Goal: Task Accomplishment & Management: Manage account settings

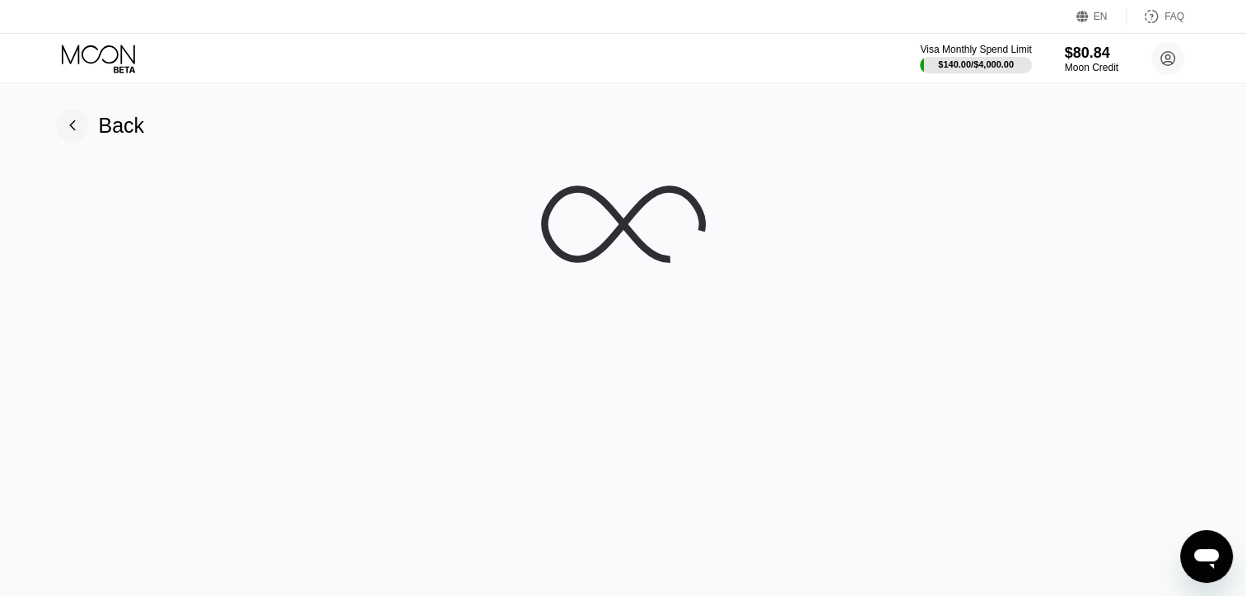
click at [112, 63] on icon at bounding box center [100, 58] width 77 height 29
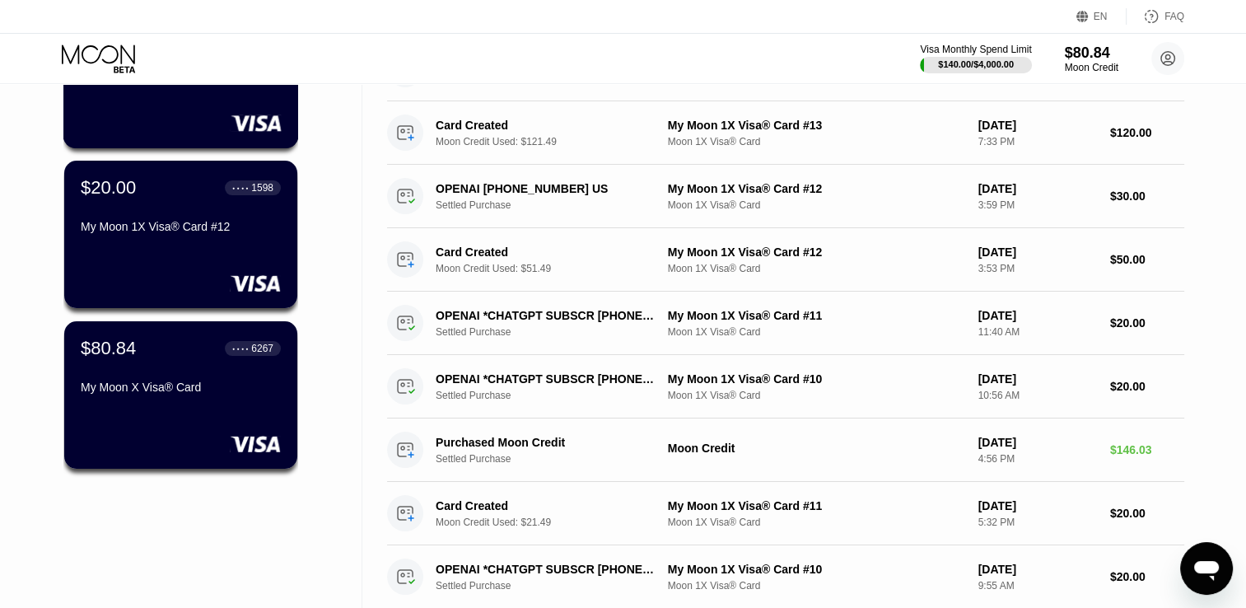
scroll to position [247, 0]
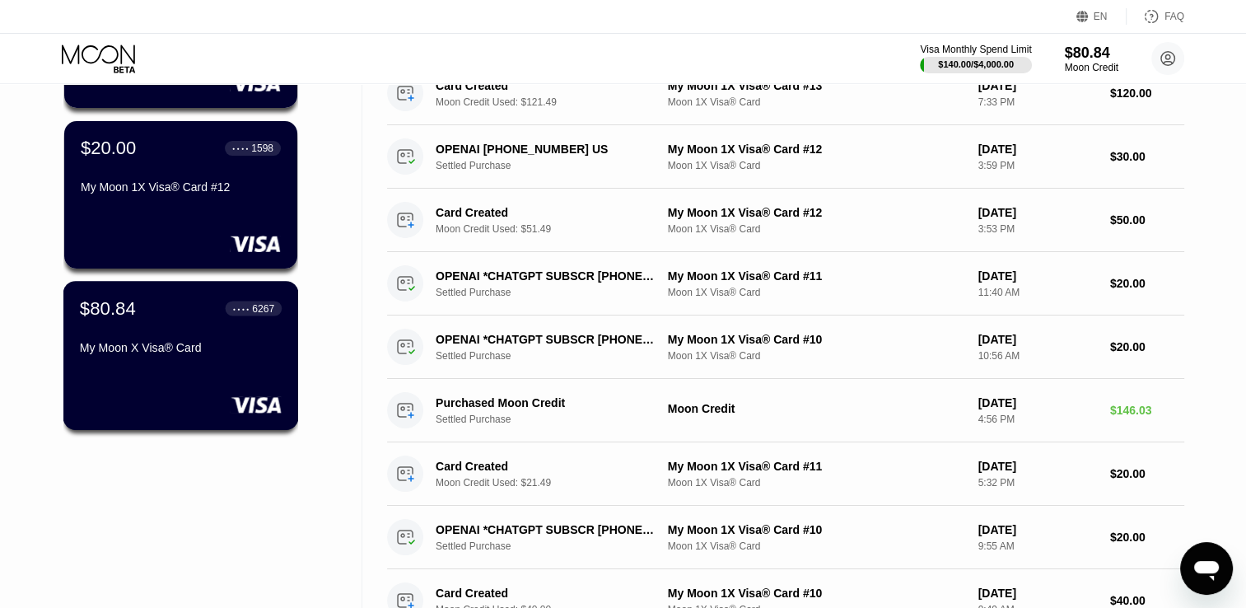
click at [216, 354] on div "My Moon X Visa® Card" at bounding box center [181, 347] width 202 height 13
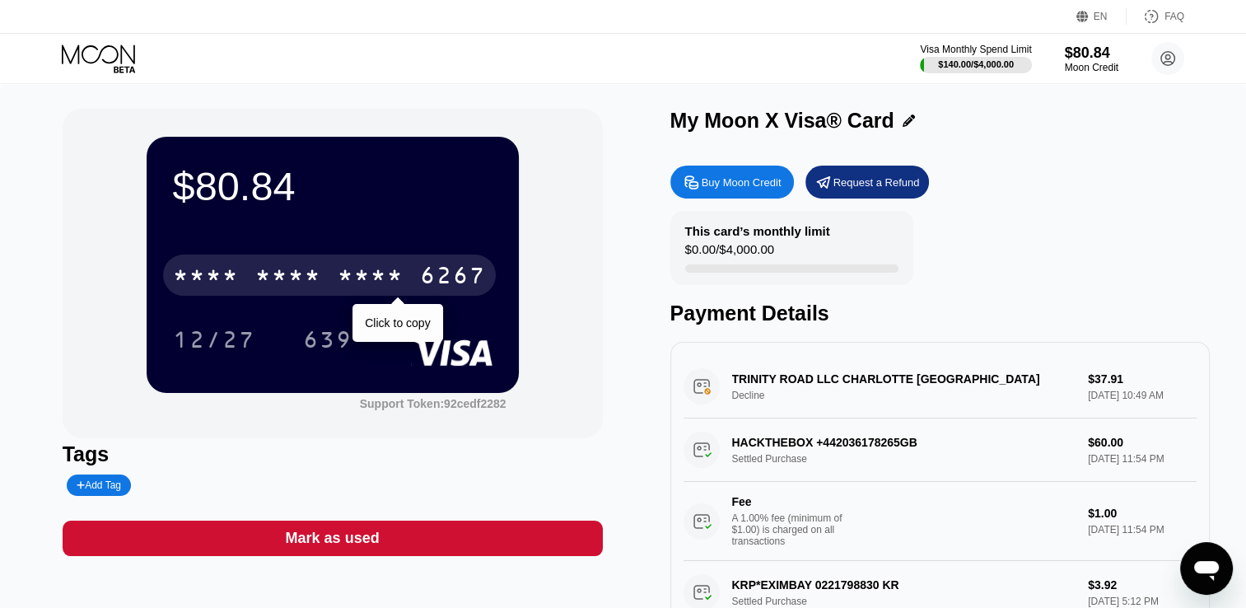
click at [458, 278] on div "6267" at bounding box center [453, 277] width 66 height 26
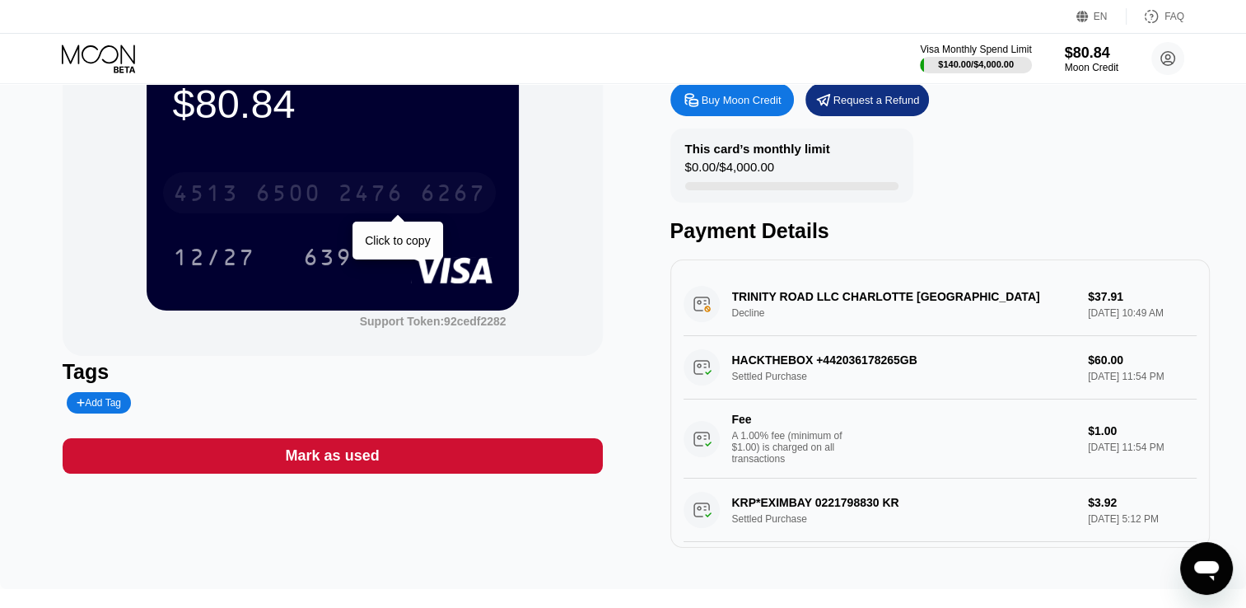
click at [362, 195] on div "2476" at bounding box center [371, 195] width 66 height 26
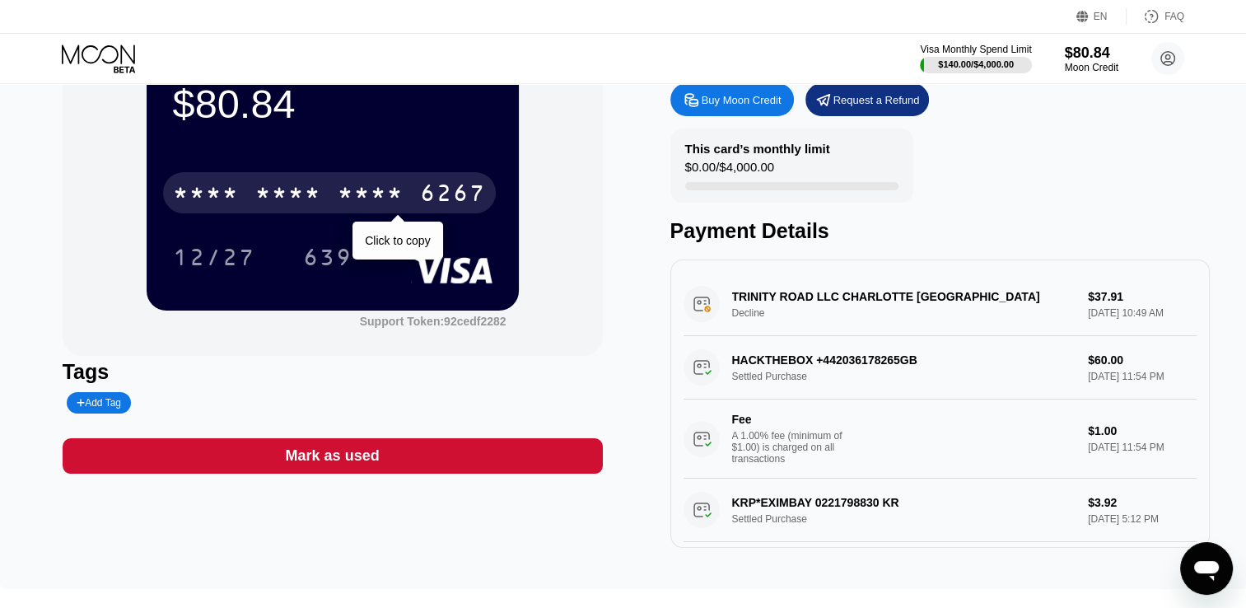
scroll to position [82, 0]
click at [326, 191] on div "* * * * * * * * * * * * 6267" at bounding box center [329, 192] width 333 height 41
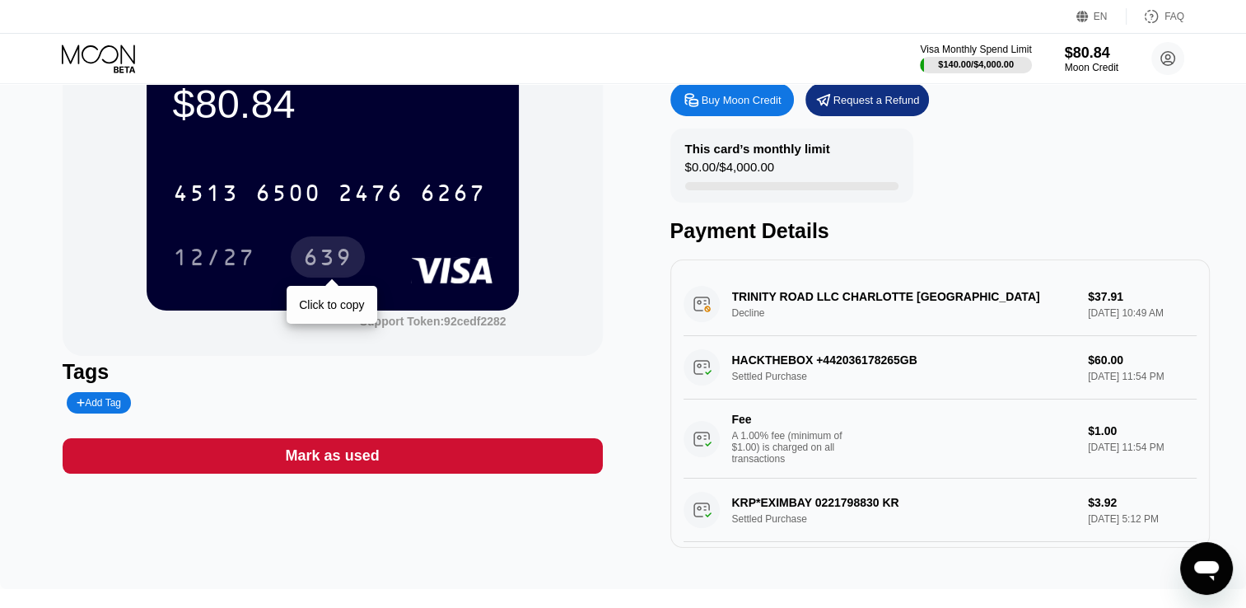
click at [301, 255] on div "639" at bounding box center [328, 256] width 74 height 41
click at [940, 161] on div "This card’s monthly limit $0.00 / $4,000.00 Payment Details" at bounding box center [940, 185] width 540 height 114
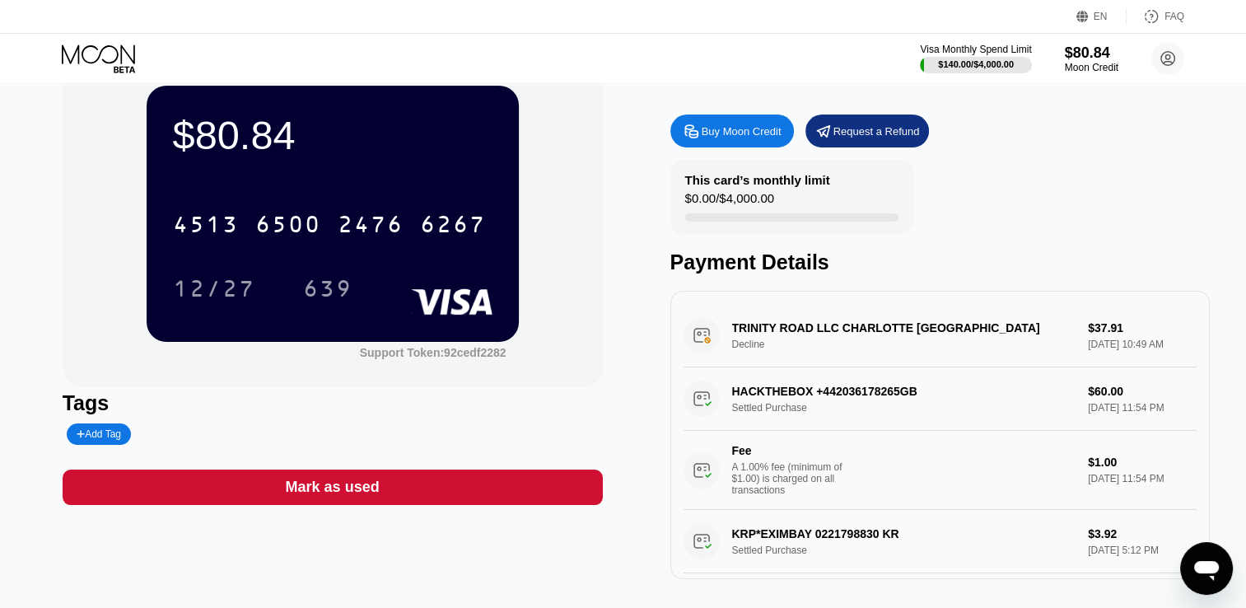
scroll to position [0, 0]
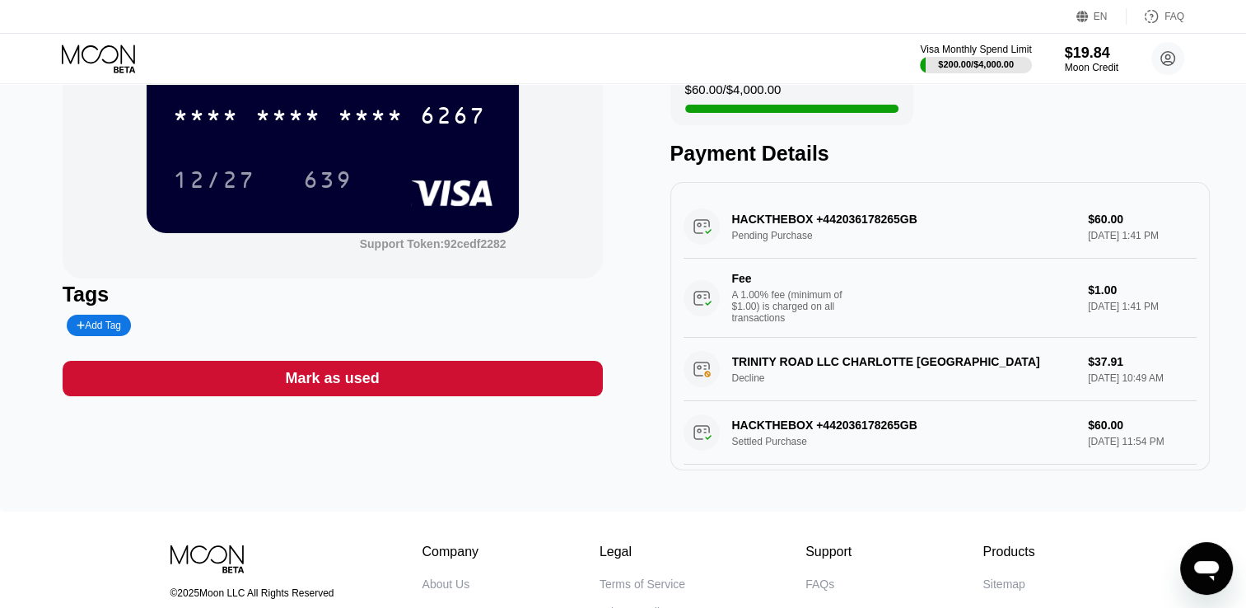
scroll to position [165, 0]
